Goal: Task Accomplishment & Management: Use online tool/utility

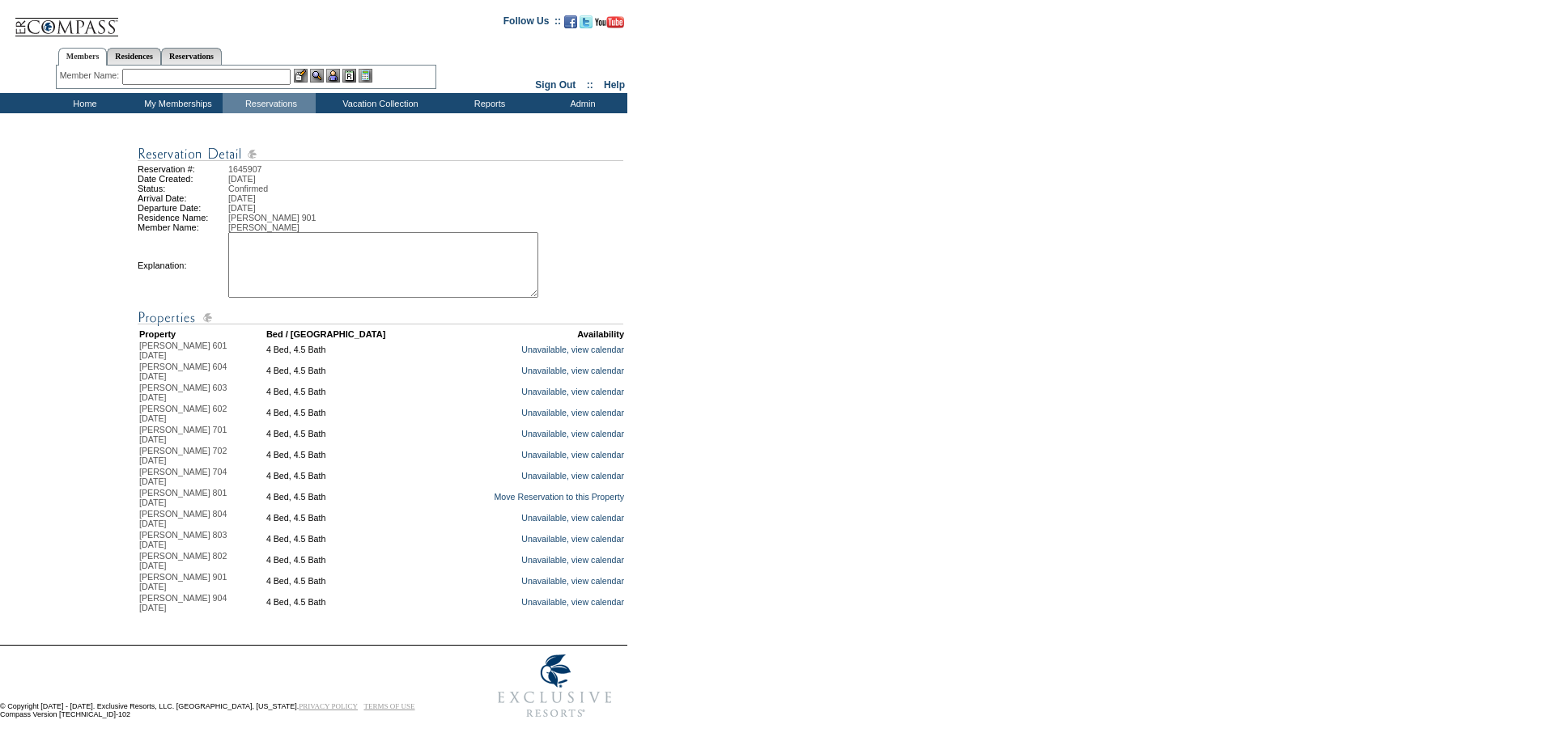
click at [408, 287] on textarea at bounding box center [383, 265] width 310 height 66
drag, startPoint x: 447, startPoint y: 248, endPoint x: 216, endPoint y: 235, distance: 231.1
click at [216, 235] on tbody "Reservation #: 1645907 Date Created: Thursday, March 7, 2024 Status: Confirmed …" at bounding box center [382, 379] width 488 height 470
click at [376, 287] on textarea "moving with approval from JM. AG" at bounding box center [383, 265] width 310 height 66
type textarea "moving with approval from JM. AG"
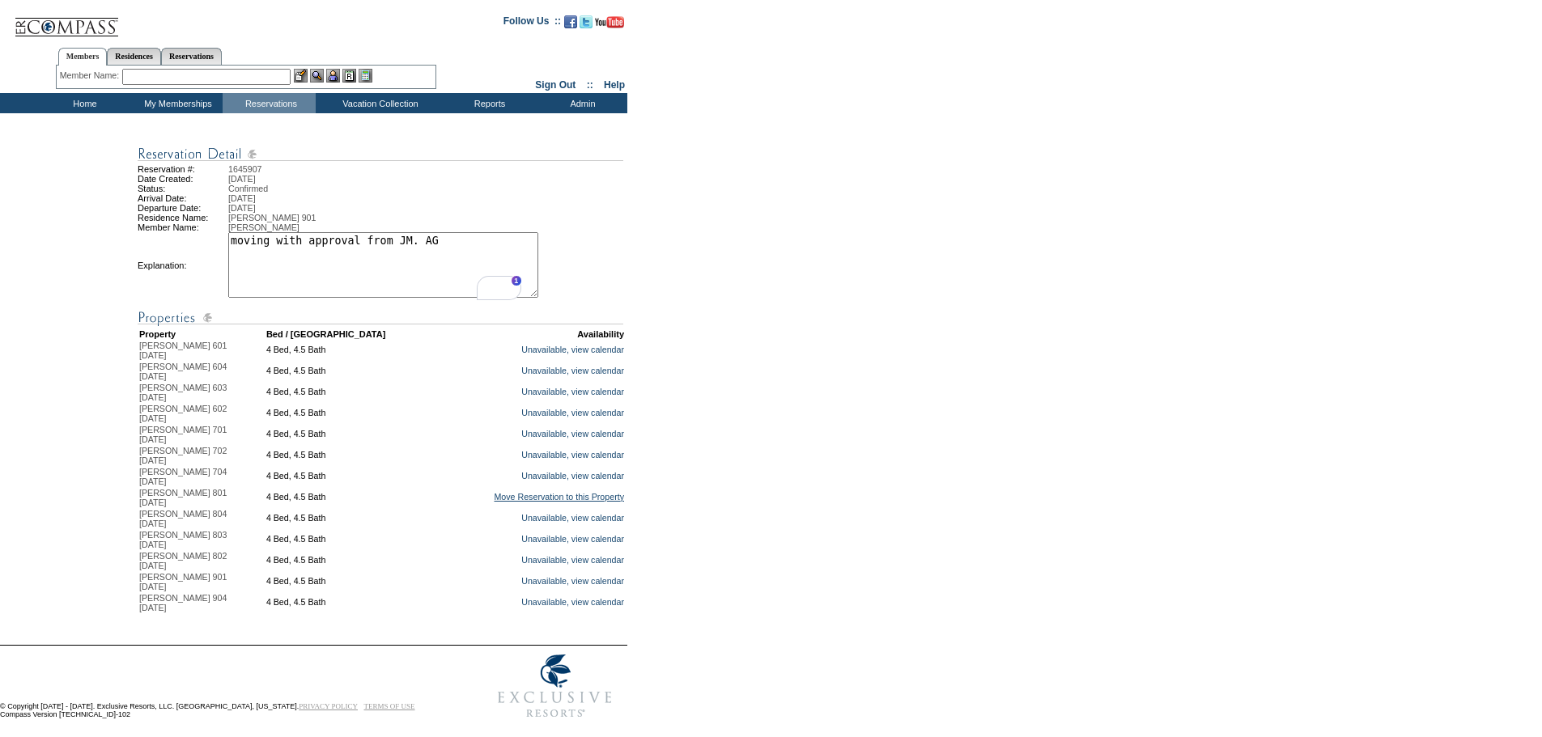
click at [494, 502] on link "Move Reservation to this Property" at bounding box center [559, 497] width 130 height 10
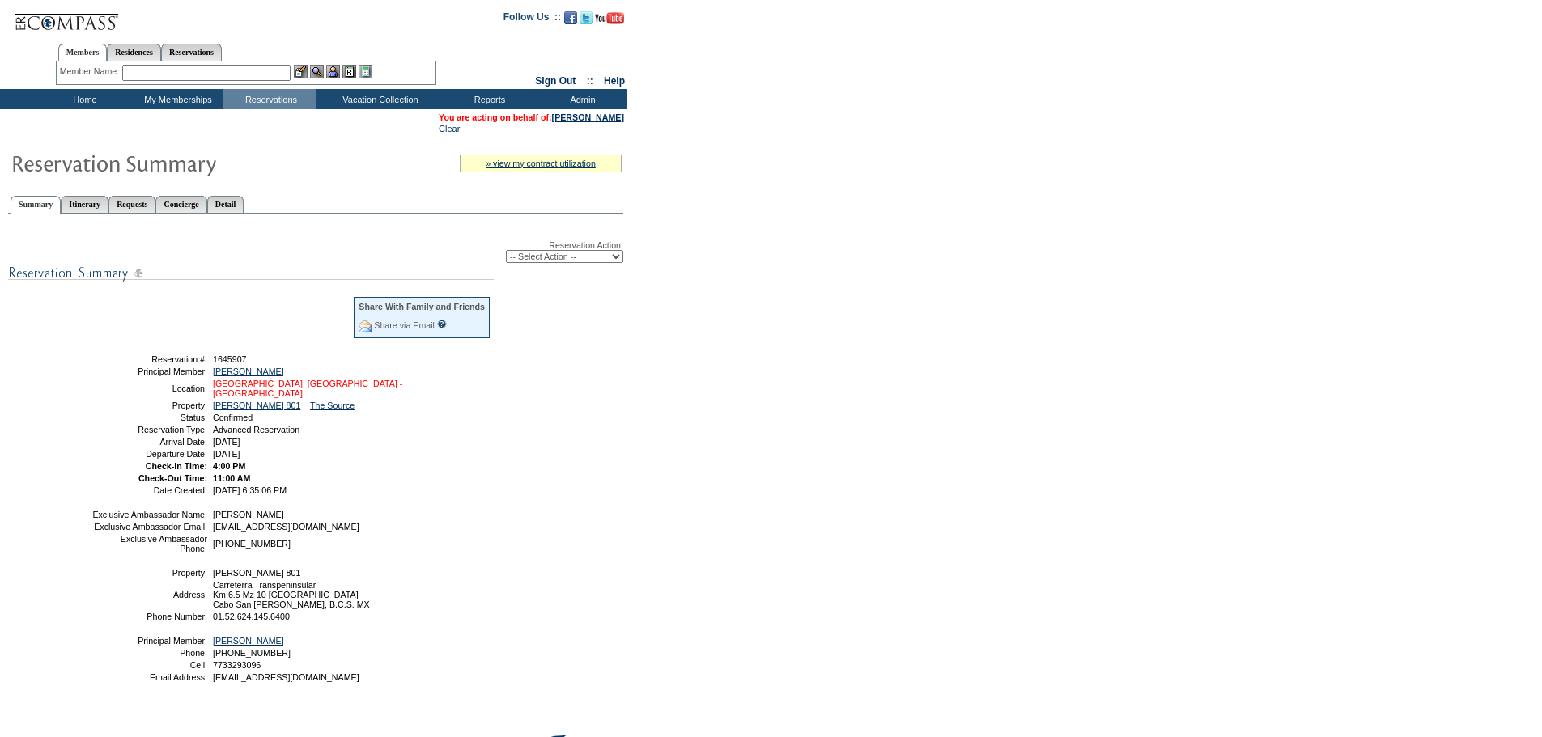
click at [305, 387] on link "Los Cabos, Mexico - Esperanza" at bounding box center [307, 388] width 189 height 19
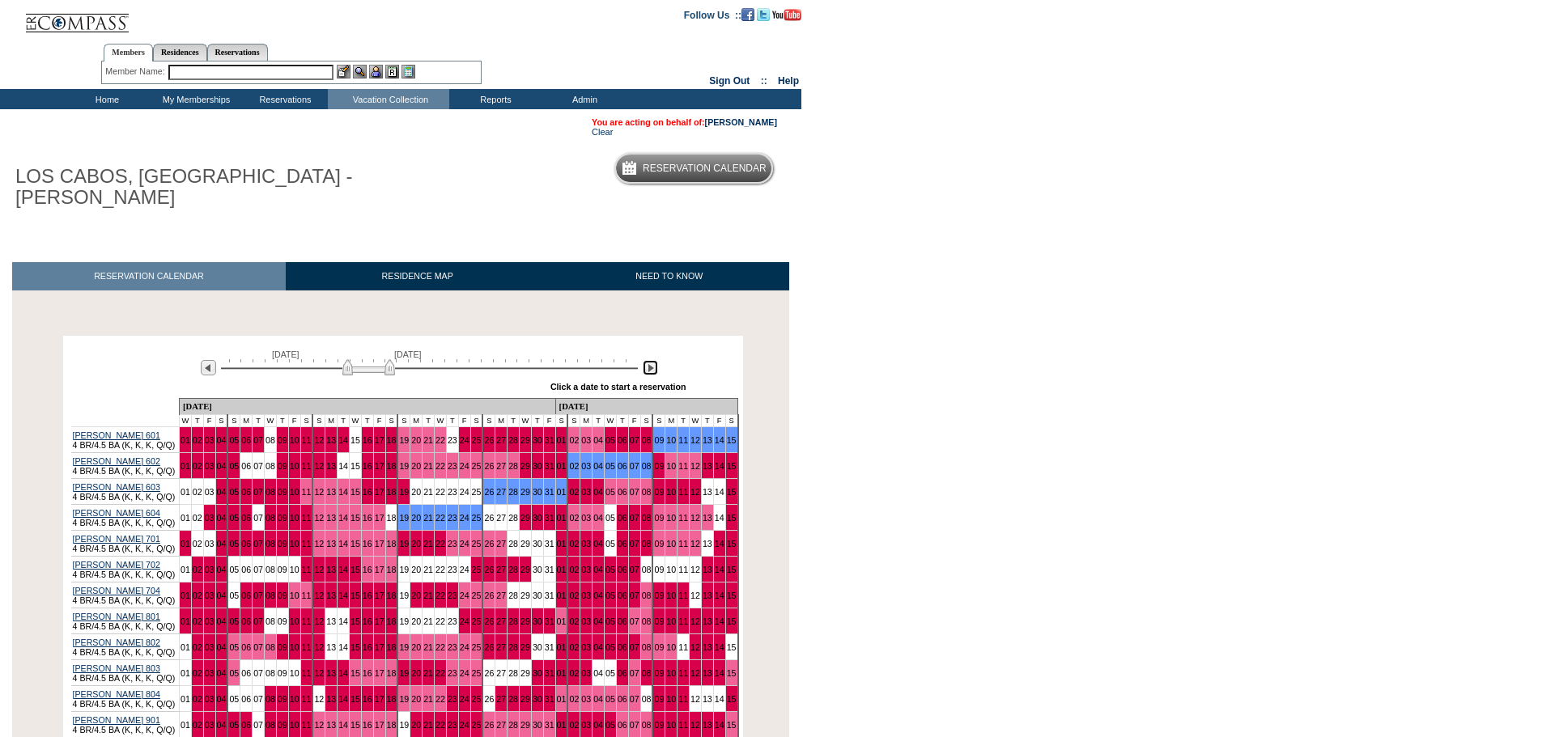
click at [650, 360] on img at bounding box center [650, 367] width 15 height 15
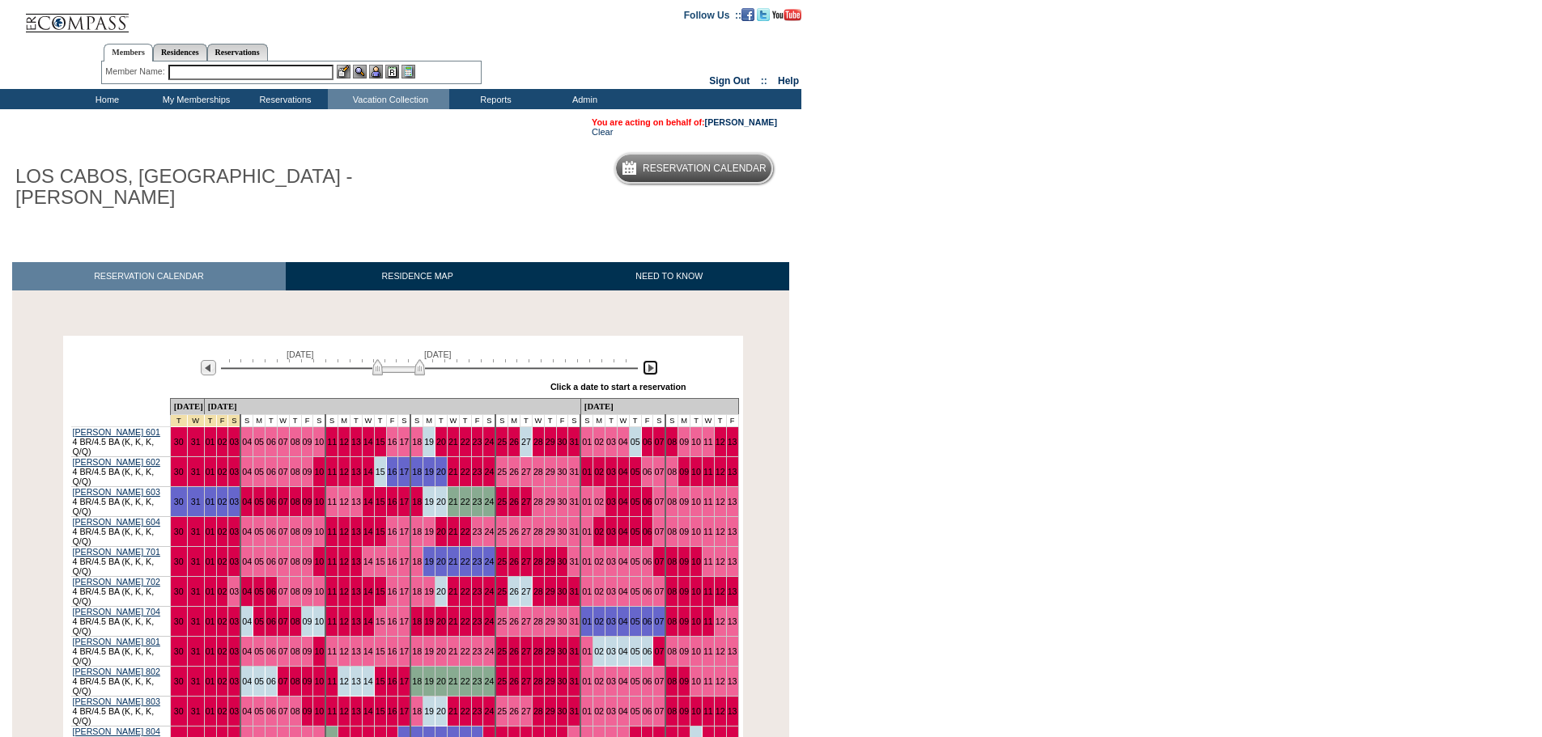
scroll to position [81, 0]
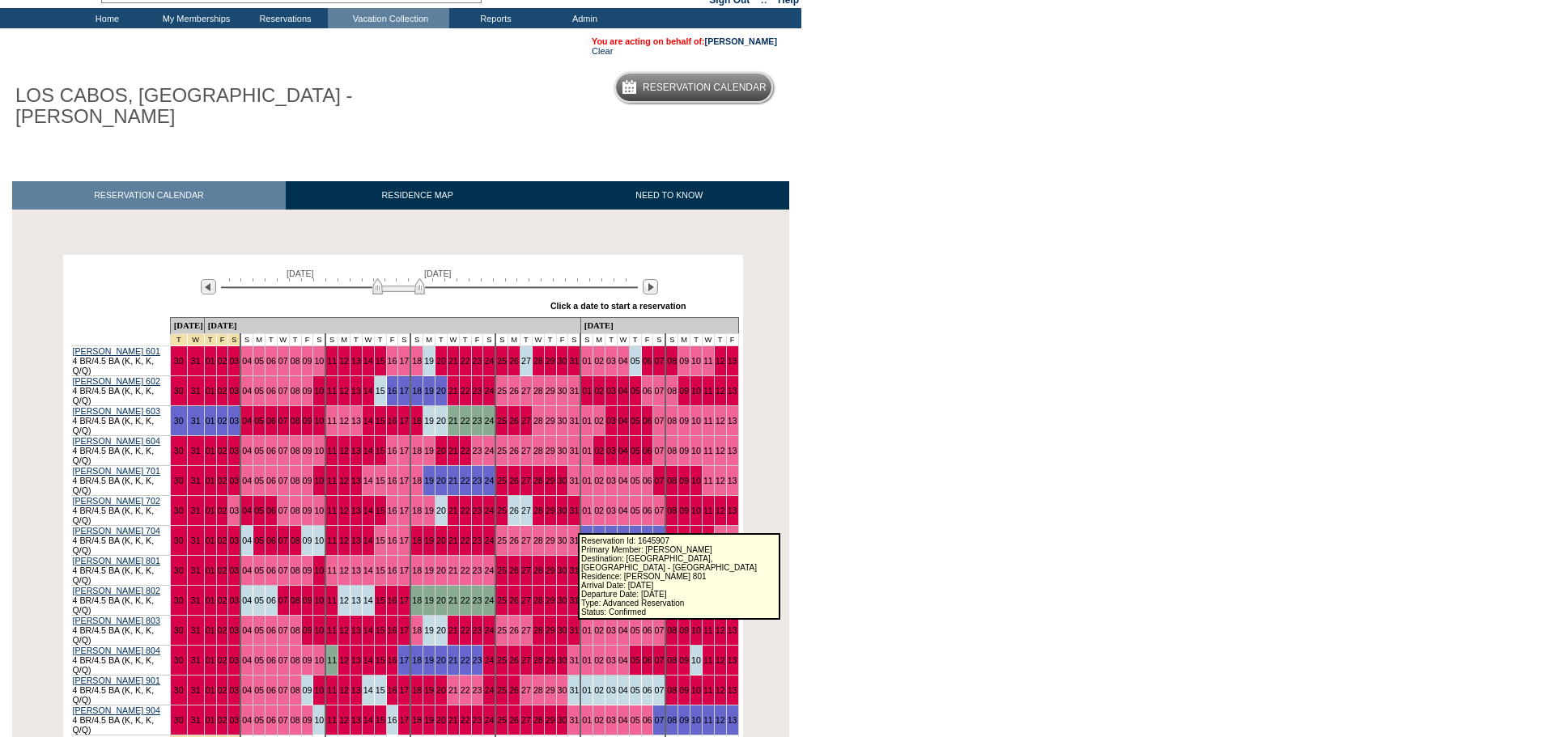
click at [582, 566] on link "01" at bounding box center [587, 571] width 10 height 10
